Goal: Task Accomplishment & Management: Use online tool/utility

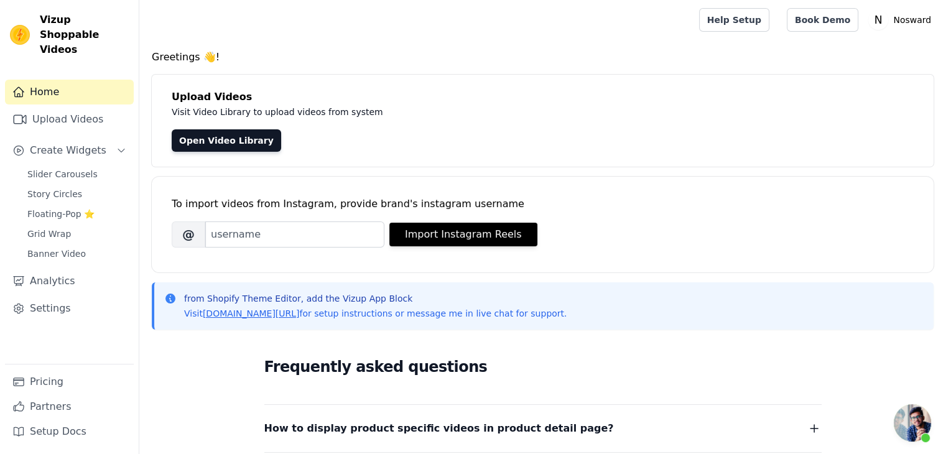
scroll to position [263, 0]
click at [71, 167] on link "Slider Carousels" at bounding box center [77, 173] width 114 height 17
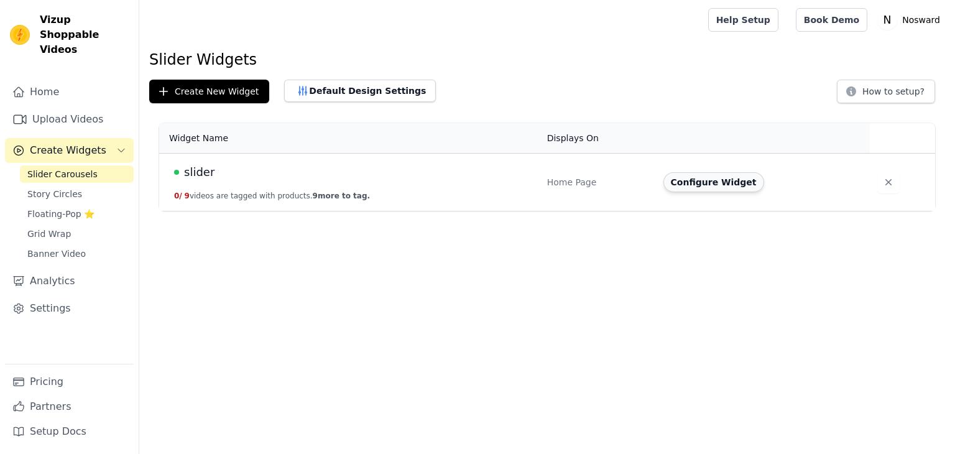
click at [681, 185] on button "Configure Widget" at bounding box center [713, 182] width 101 height 20
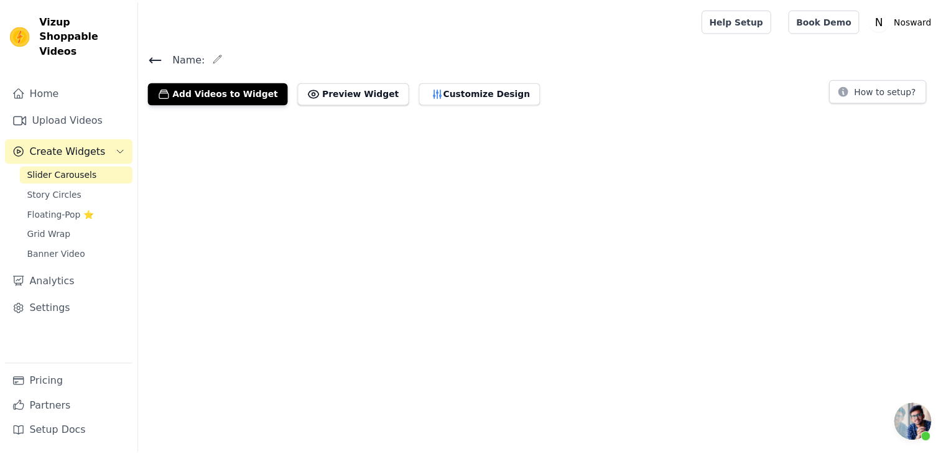
scroll to position [263, 0]
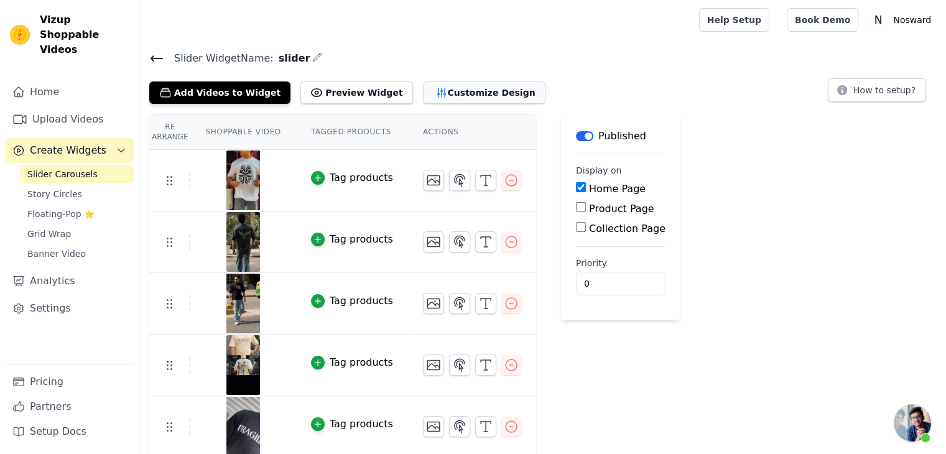
click at [426, 90] on button "Customize Design" at bounding box center [484, 92] width 122 height 22
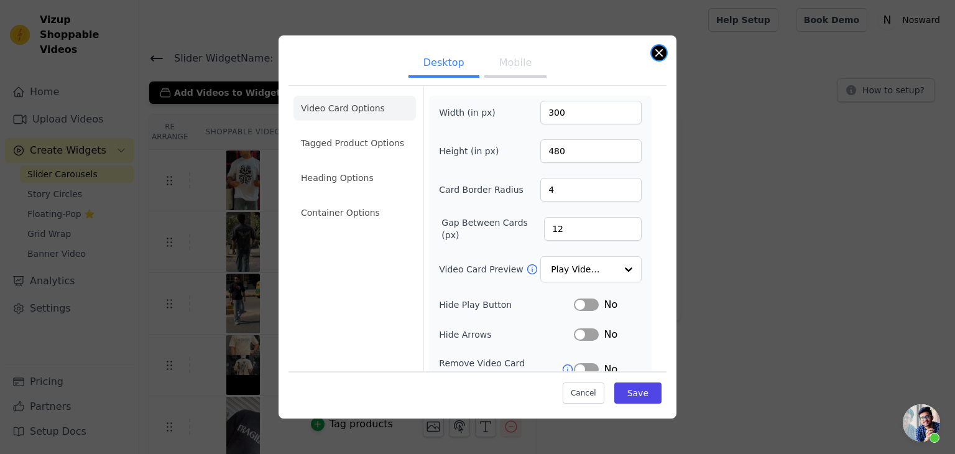
click at [659, 57] on button "Close modal" at bounding box center [658, 52] width 15 height 15
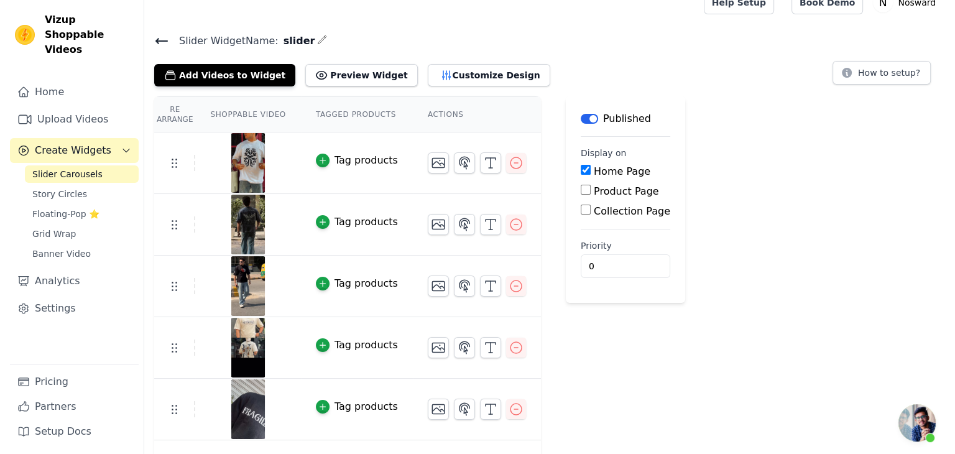
scroll to position [0, 0]
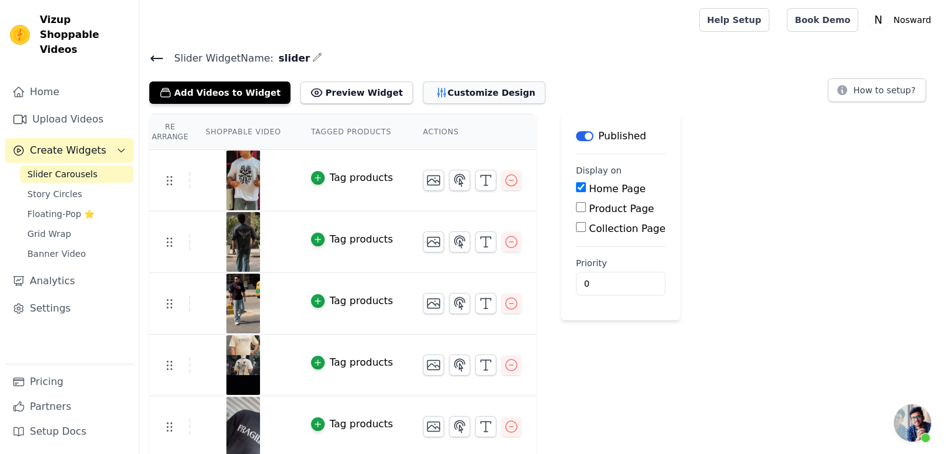
click at [431, 98] on button "Customize Design" at bounding box center [484, 92] width 122 height 22
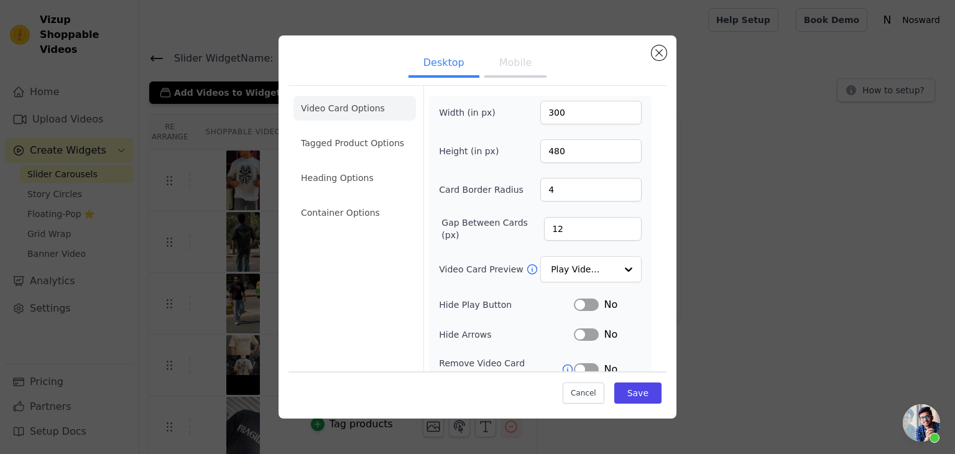
click at [512, 55] on button "Mobile" at bounding box center [515, 63] width 62 height 27
click at [560, 113] on input "300" at bounding box center [590, 113] width 101 height 24
click at [545, 116] on input "300400" at bounding box center [590, 113] width 101 height 24
click at [553, 114] on input "300400" at bounding box center [590, 113] width 101 height 24
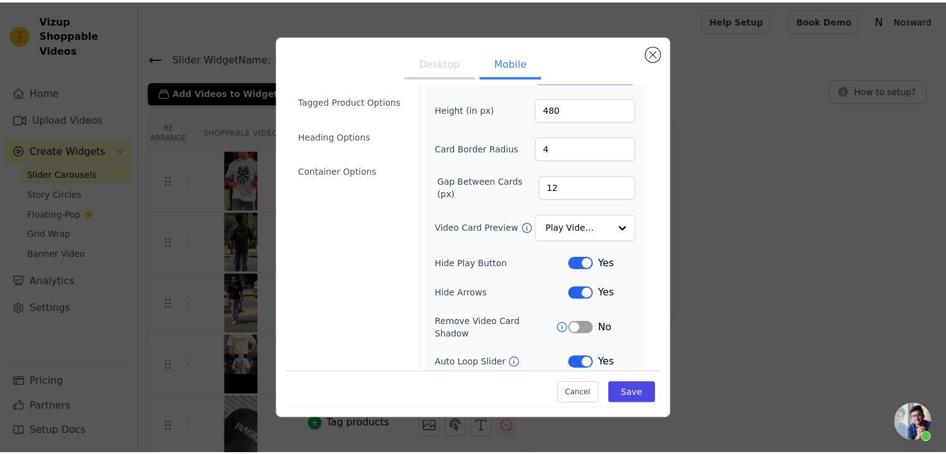
scroll to position [62, 0]
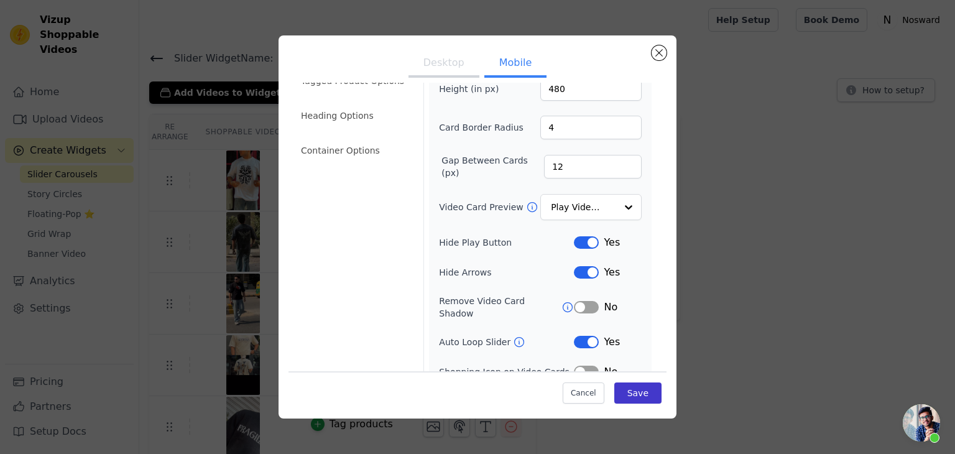
type input "400"
click at [631, 391] on button "Save" at bounding box center [637, 392] width 47 height 21
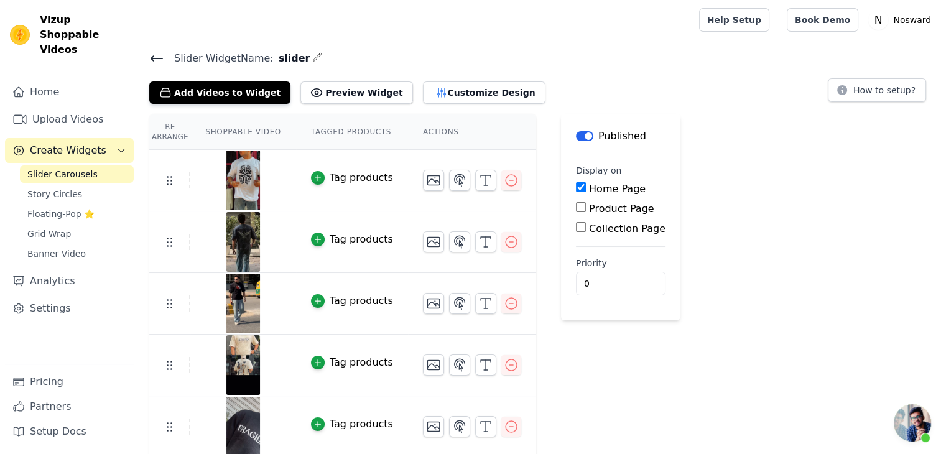
click at [920, 419] on span "Open chat" at bounding box center [911, 422] width 37 height 37
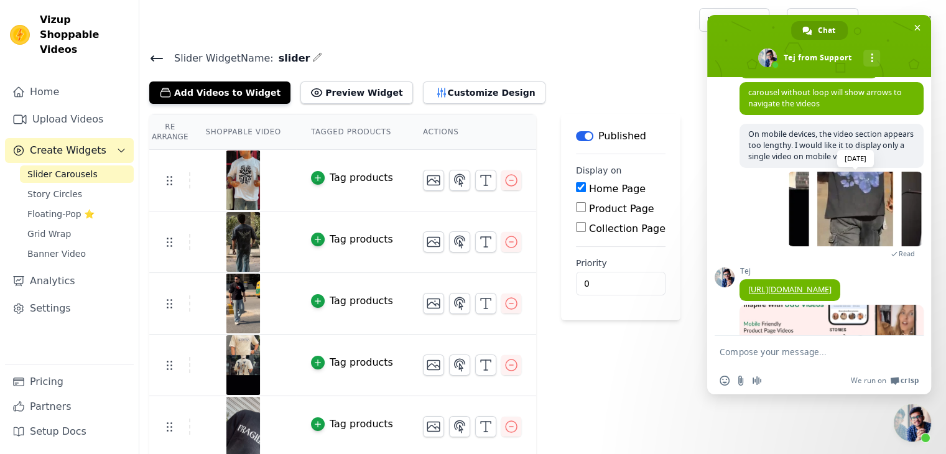
scroll to position [201, 0]
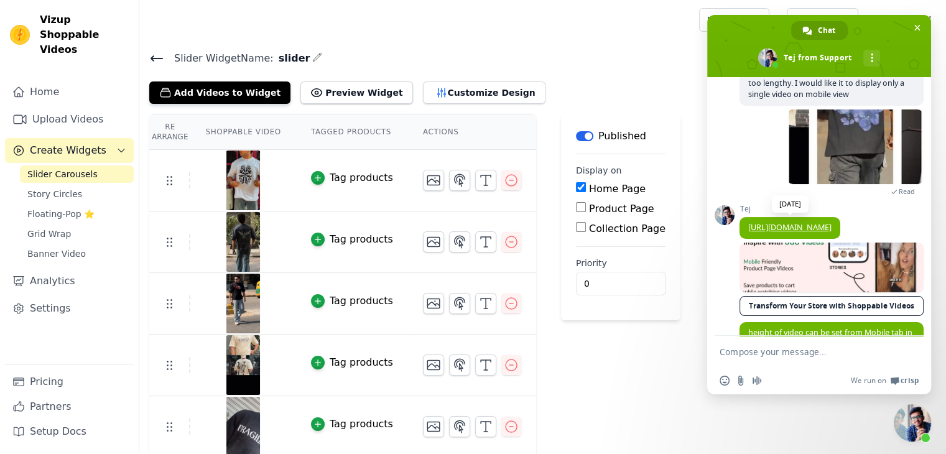
click at [771, 231] on link "[URL][DOMAIN_NAME]" at bounding box center [789, 227] width 83 height 11
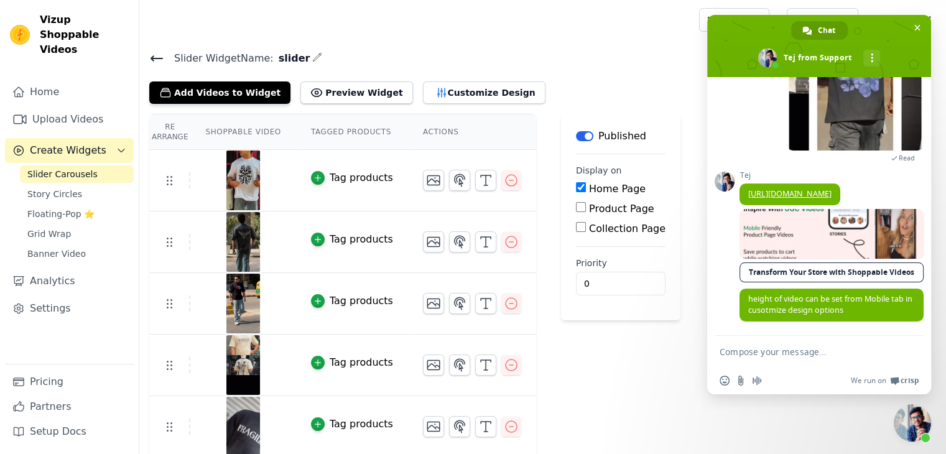
click at [788, 357] on form at bounding box center [805, 353] width 172 height 34
click at [789, 347] on textarea "Compose your message..." at bounding box center [805, 351] width 172 height 11
click at [737, 353] on textarea "i did but it not changing" at bounding box center [805, 351] width 172 height 11
click at [765, 349] on textarea "i did, but it not changing" at bounding box center [805, 351] width 172 height 11
click at [761, 351] on textarea "i did, but it not changing" at bounding box center [805, 351] width 172 height 11
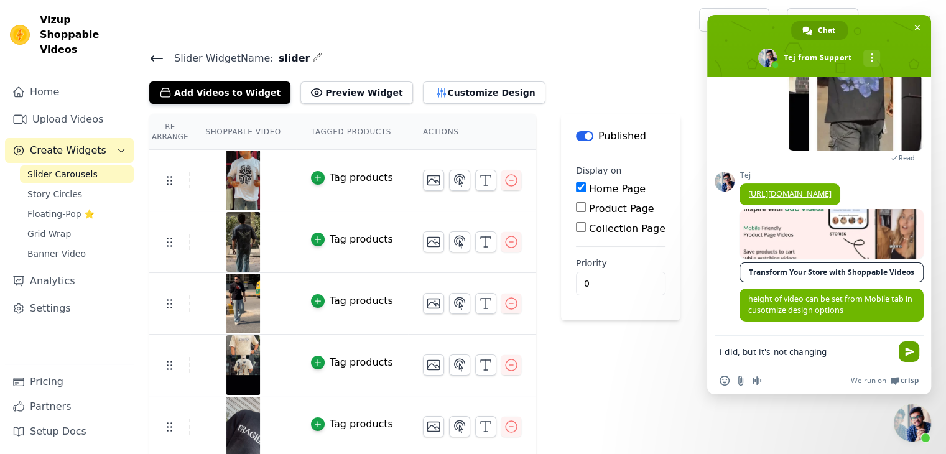
type textarea "i did, but it's not changing"
click at [912, 351] on span "Send" at bounding box center [909, 351] width 9 height 9
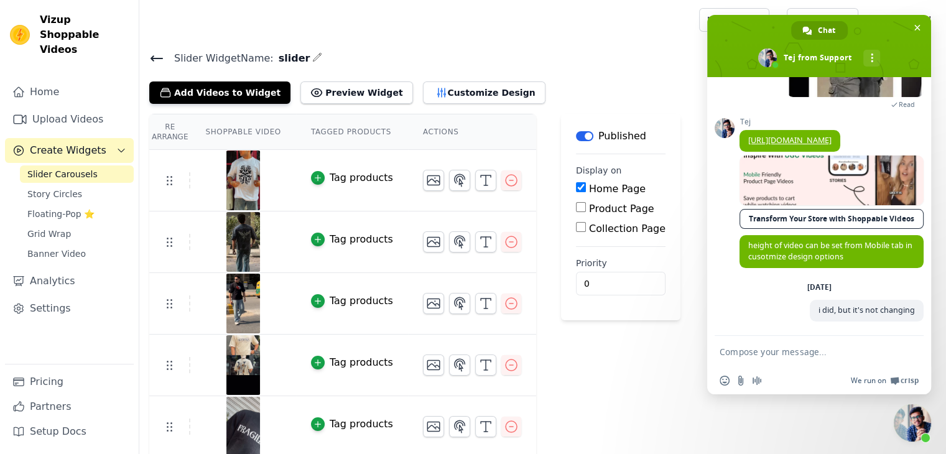
scroll to position [316, 0]
click at [908, 419] on span "Close chat" at bounding box center [911, 422] width 37 height 37
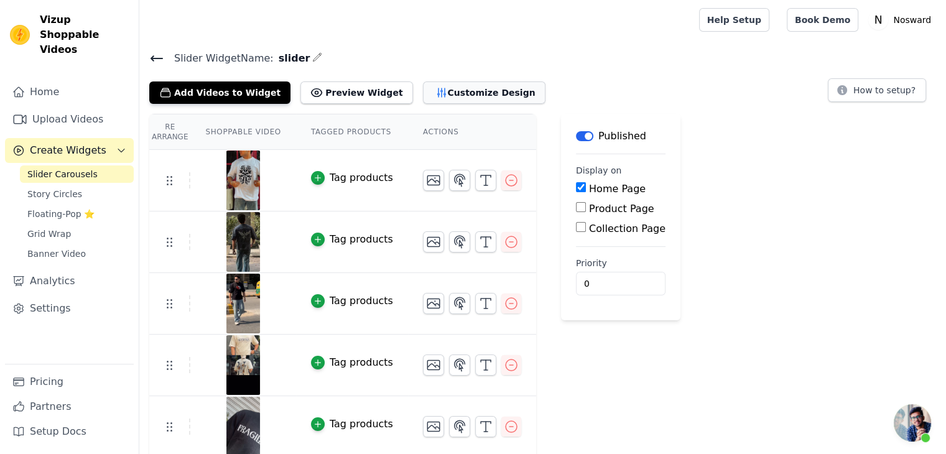
click at [461, 91] on button "Customize Design" at bounding box center [484, 92] width 122 height 22
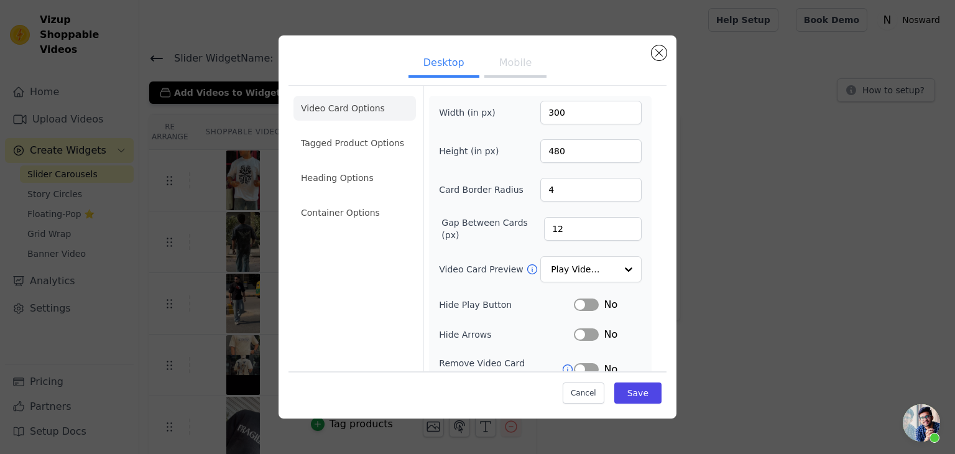
click at [515, 66] on button "Mobile" at bounding box center [515, 63] width 62 height 27
click at [552, 150] on input "480" at bounding box center [590, 151] width 101 height 24
click at [545, 152] on input "480" at bounding box center [590, 151] width 101 height 24
type input "380"
click at [612, 173] on div "Width (in px) 400 Height (in px) 380 Card Border Radius 4 Gap Between Cards (px…" at bounding box center [540, 301] width 203 height 400
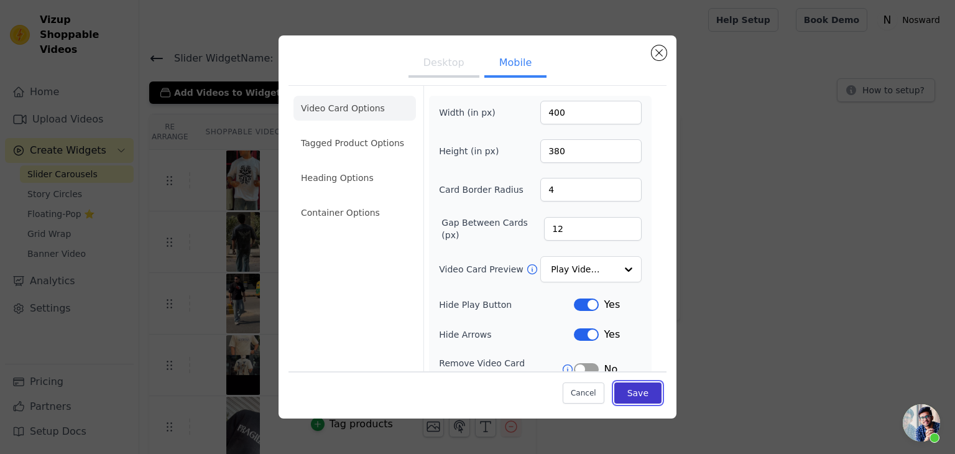
click at [631, 399] on button "Save" at bounding box center [637, 392] width 47 height 21
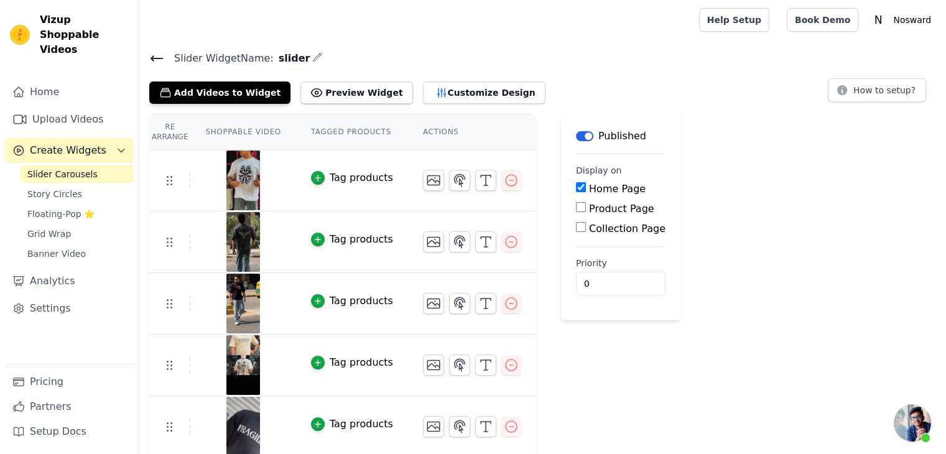
click at [918, 433] on span "Open chat" at bounding box center [911, 422] width 37 height 37
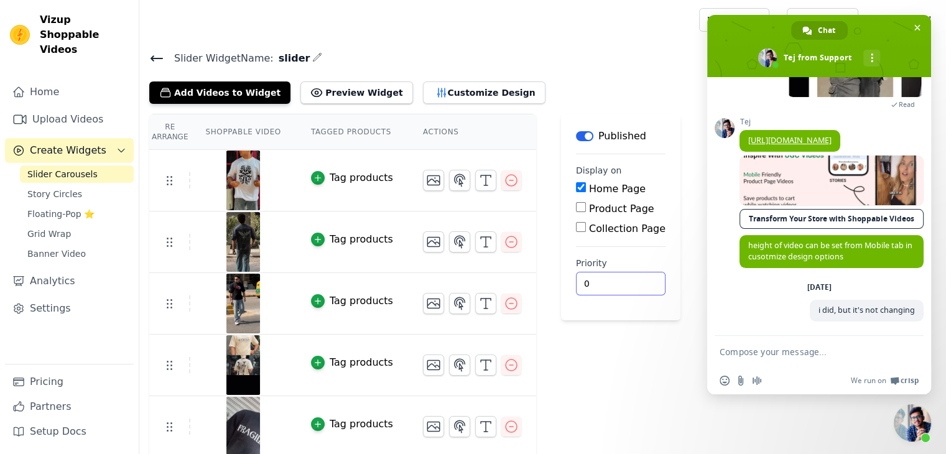
drag, startPoint x: 880, startPoint y: 313, endPoint x: 653, endPoint y: 380, distance: 236.8
click at [651, 386] on div "Label Published Display on Home Page Product Page Collection Page Priority 0" at bounding box center [620, 409] width 119 height 590
click at [919, 421] on span "Close chat" at bounding box center [911, 422] width 37 height 37
